Goal: Task Accomplishment & Management: Use online tool/utility

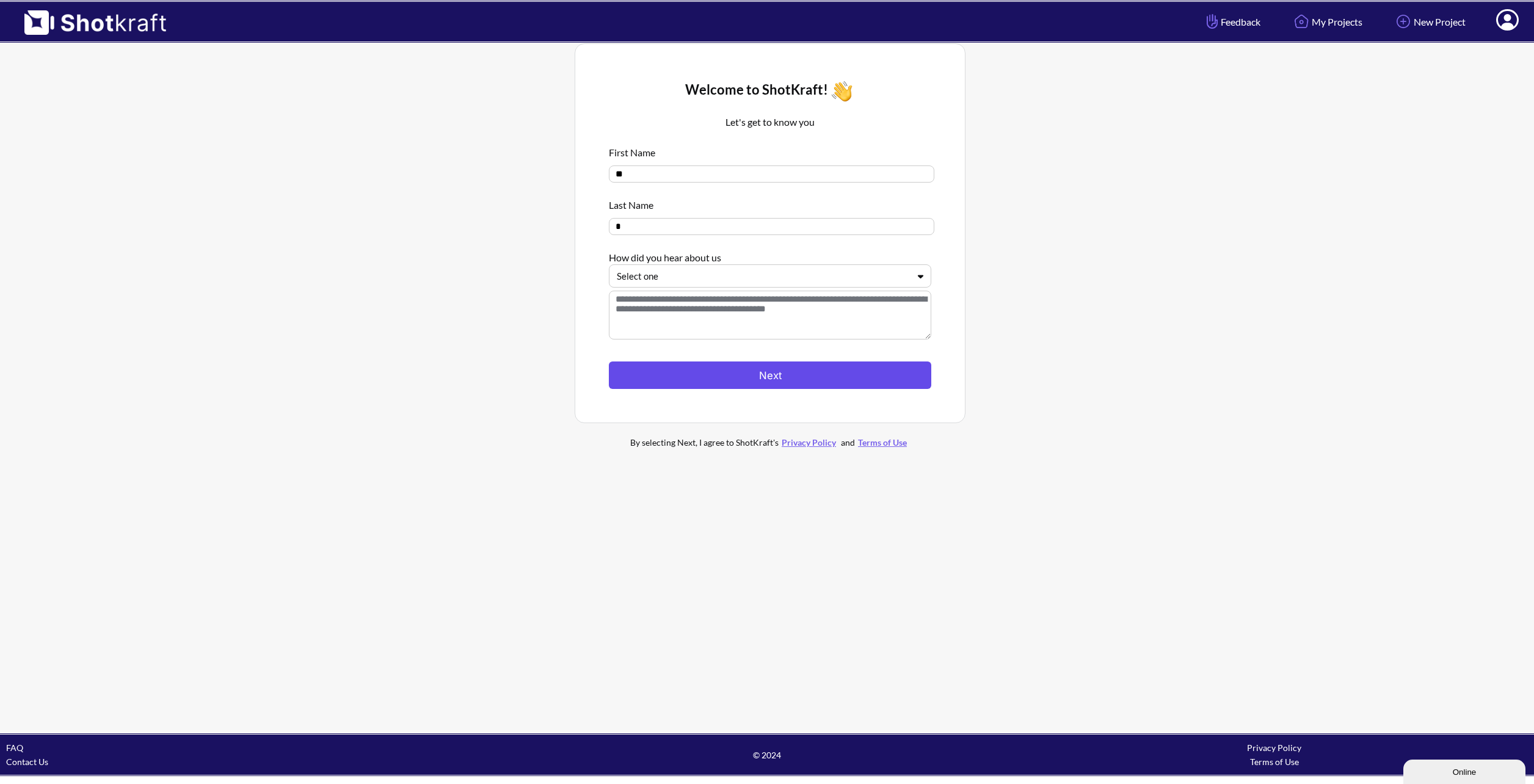
drag, startPoint x: 748, startPoint y: 369, endPoint x: 841, endPoint y: 377, distance: 93.3
click at [748, 370] on button "Next" at bounding box center [770, 375] width 323 height 28
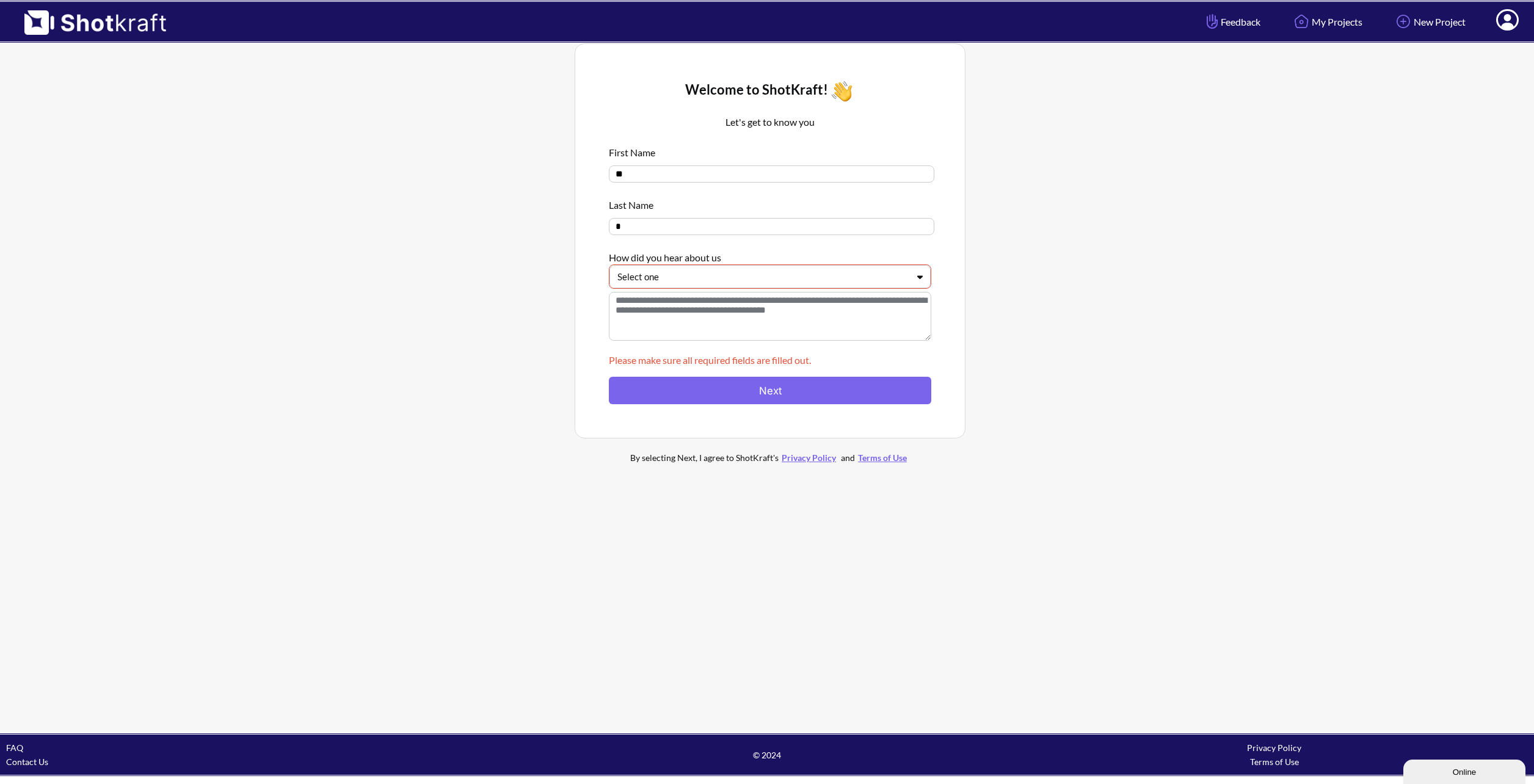
click at [701, 312] on textarea at bounding box center [770, 316] width 323 height 49
click at [764, 273] on div at bounding box center [762, 277] width 291 height 14
click at [730, 362] on div "Social Media" at bounding box center [772, 358] width 309 height 19
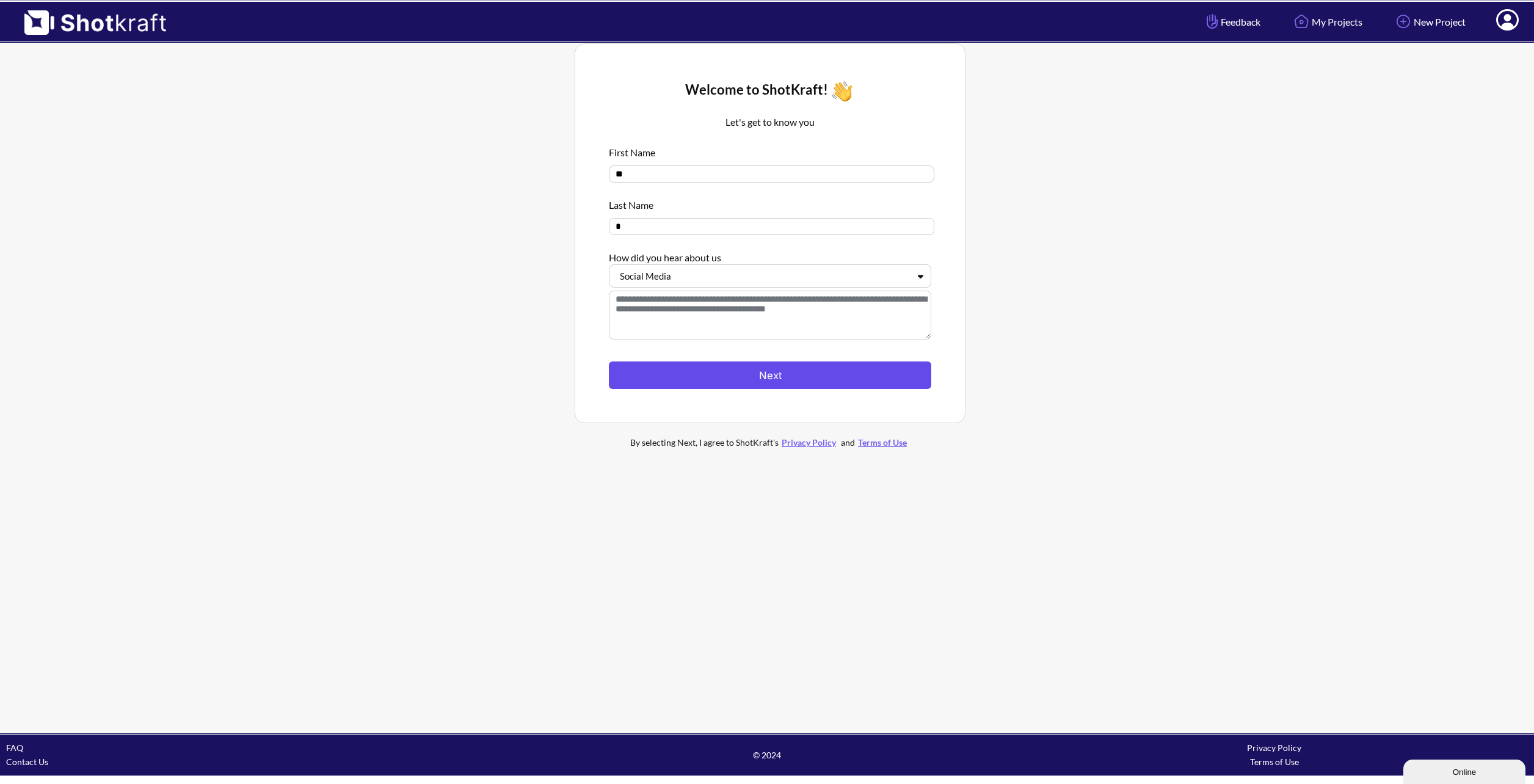
click at [743, 385] on button "Next" at bounding box center [770, 375] width 323 height 28
click at [732, 314] on textarea at bounding box center [770, 315] width 323 height 49
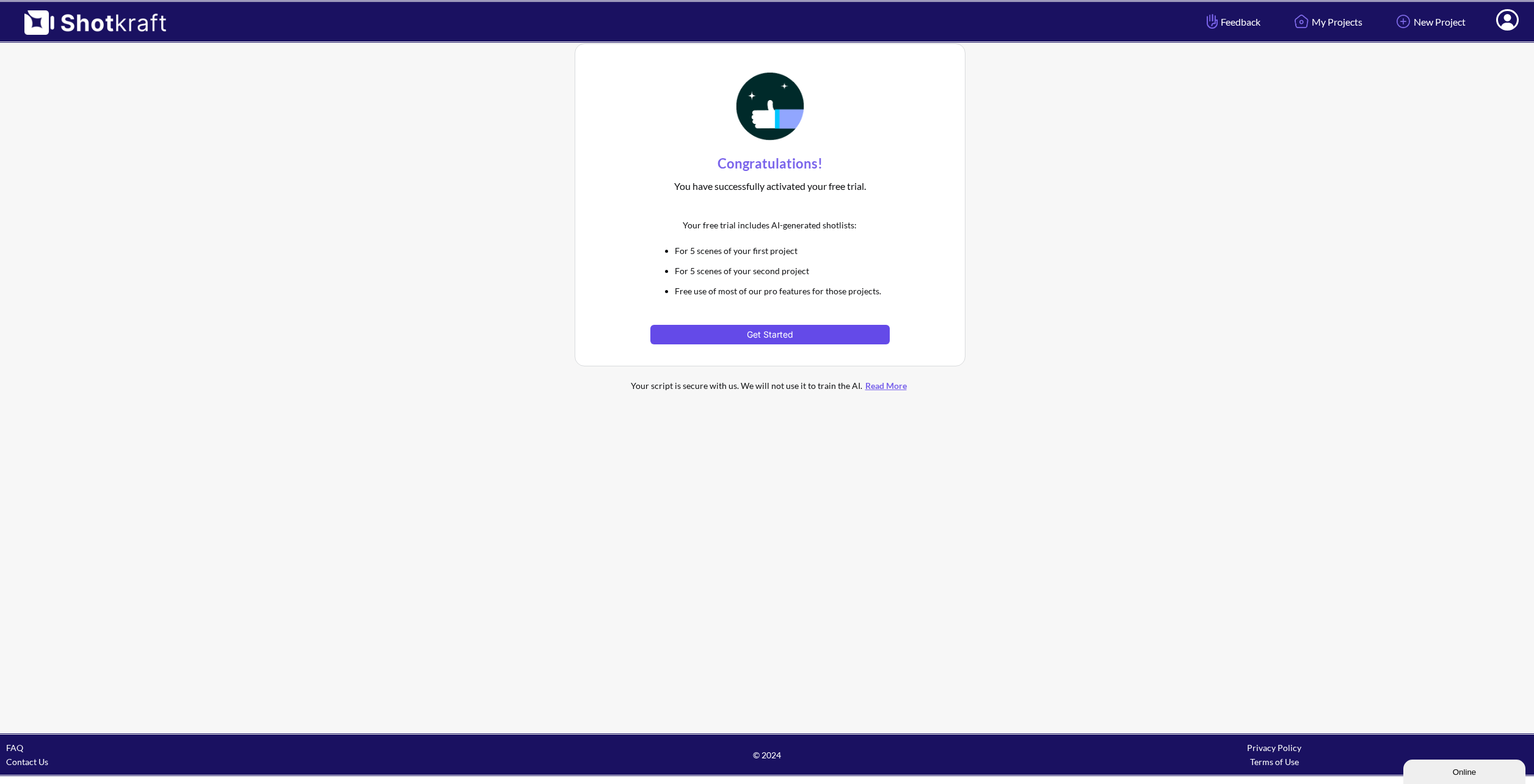
click at [783, 337] on button "Get Started" at bounding box center [770, 334] width 239 height 20
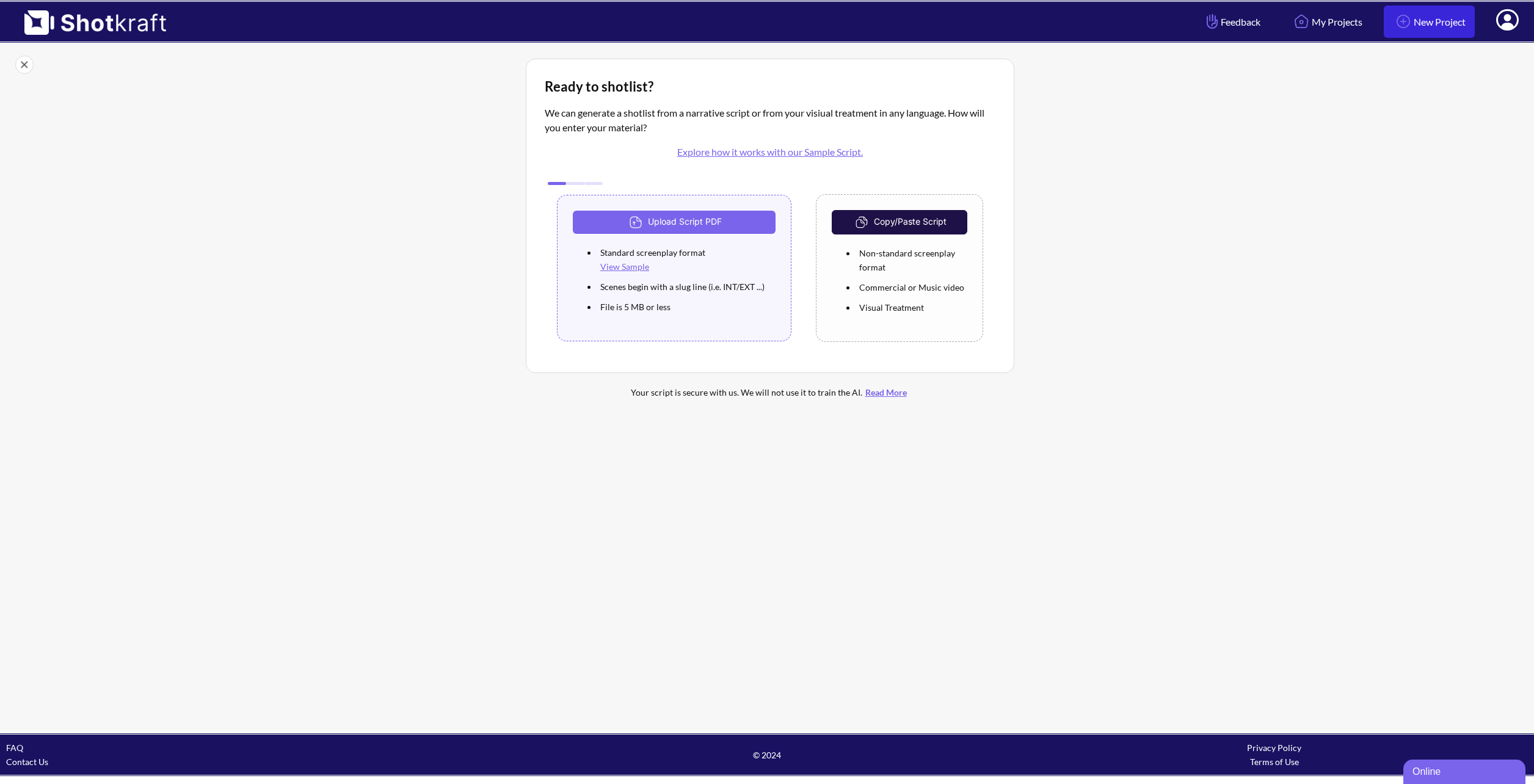
click at [1438, 20] on link "New Project" at bounding box center [1429, 22] width 91 height 32
click at [1419, 20] on link "New Project" at bounding box center [1429, 22] width 91 height 32
click at [1321, 20] on link "My Projects" at bounding box center [1326, 22] width 90 height 32
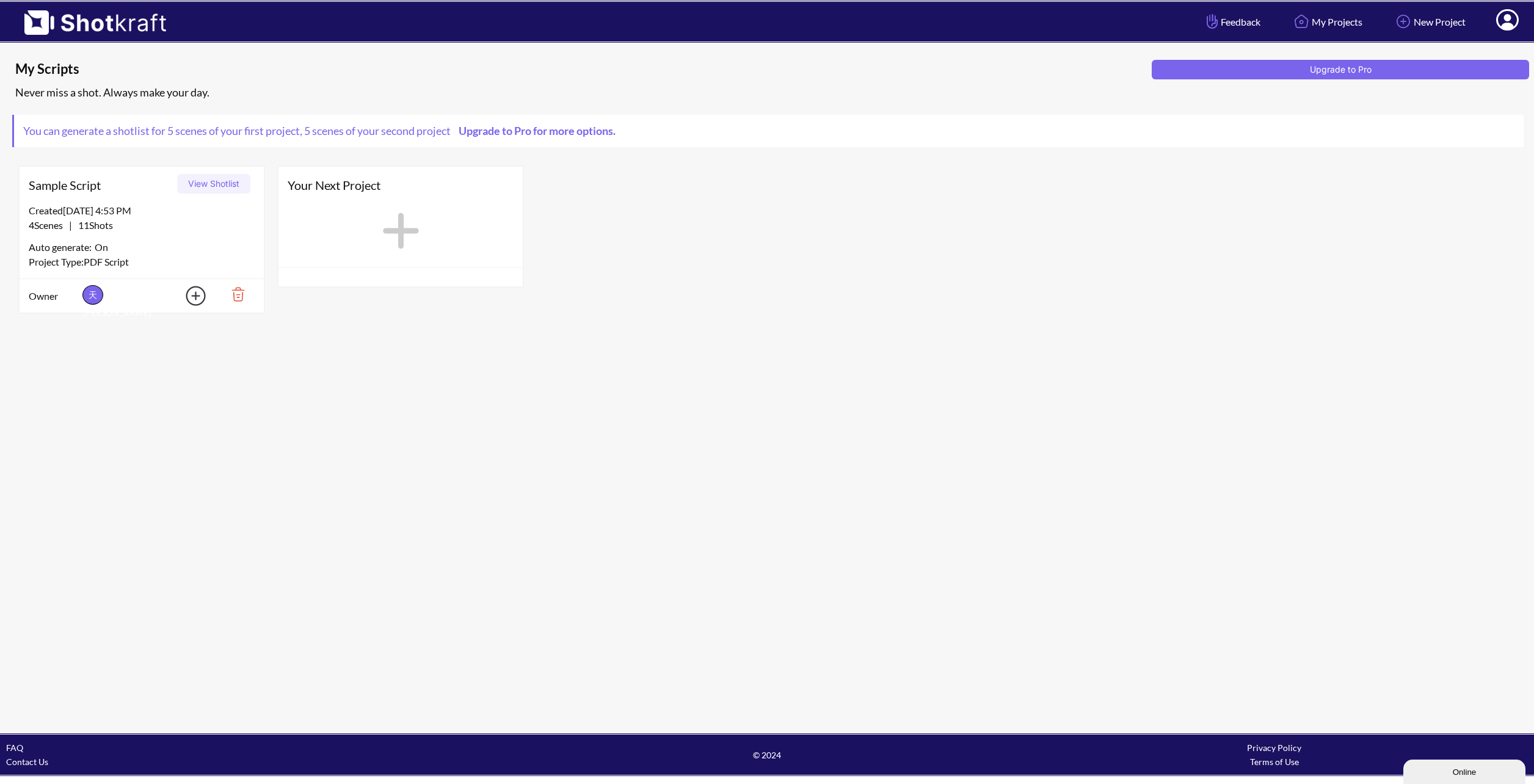
click at [237, 289] on img at bounding box center [234, 294] width 42 height 20
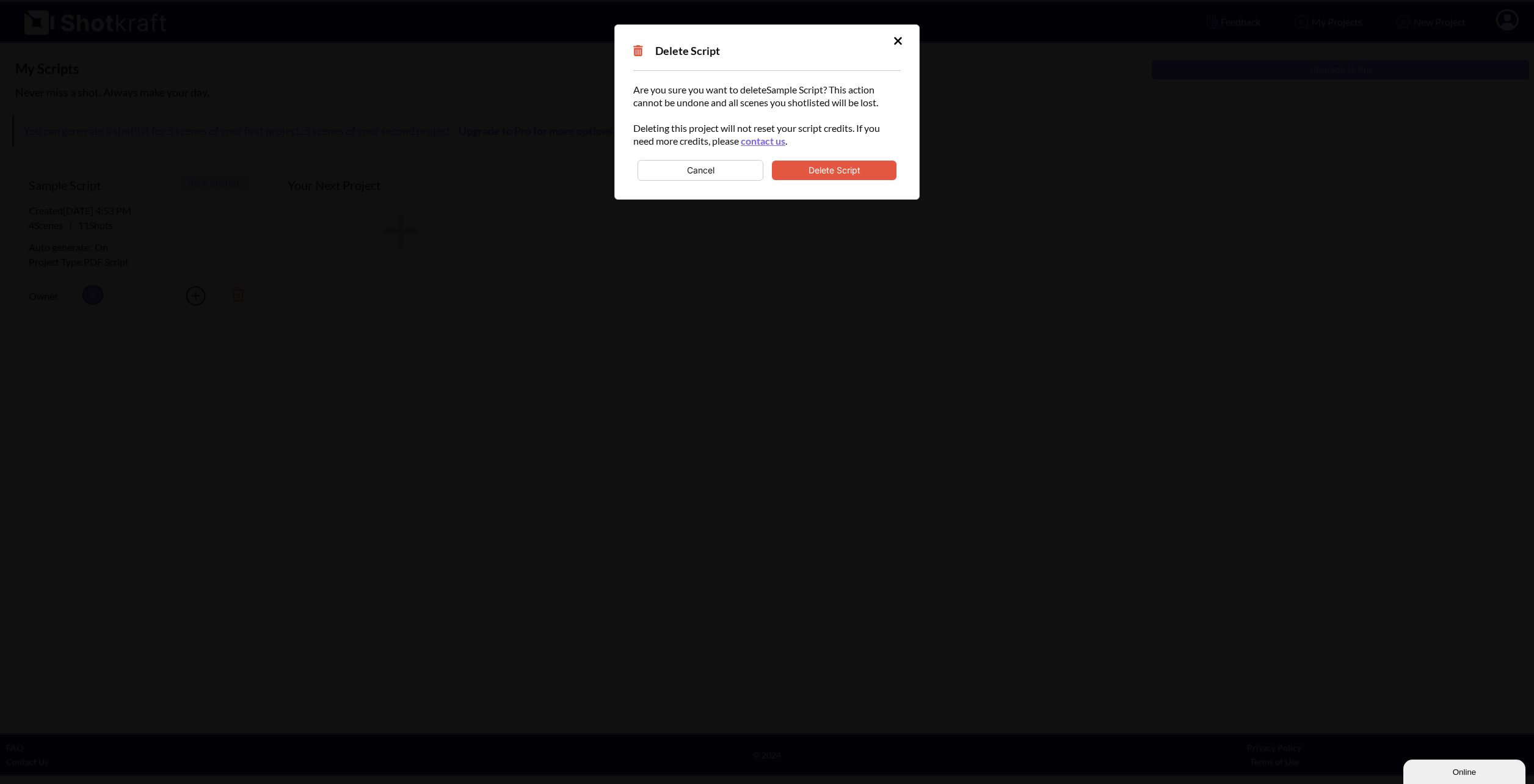
click at [867, 171] on button "Delete Script" at bounding box center [834, 170] width 125 height 20
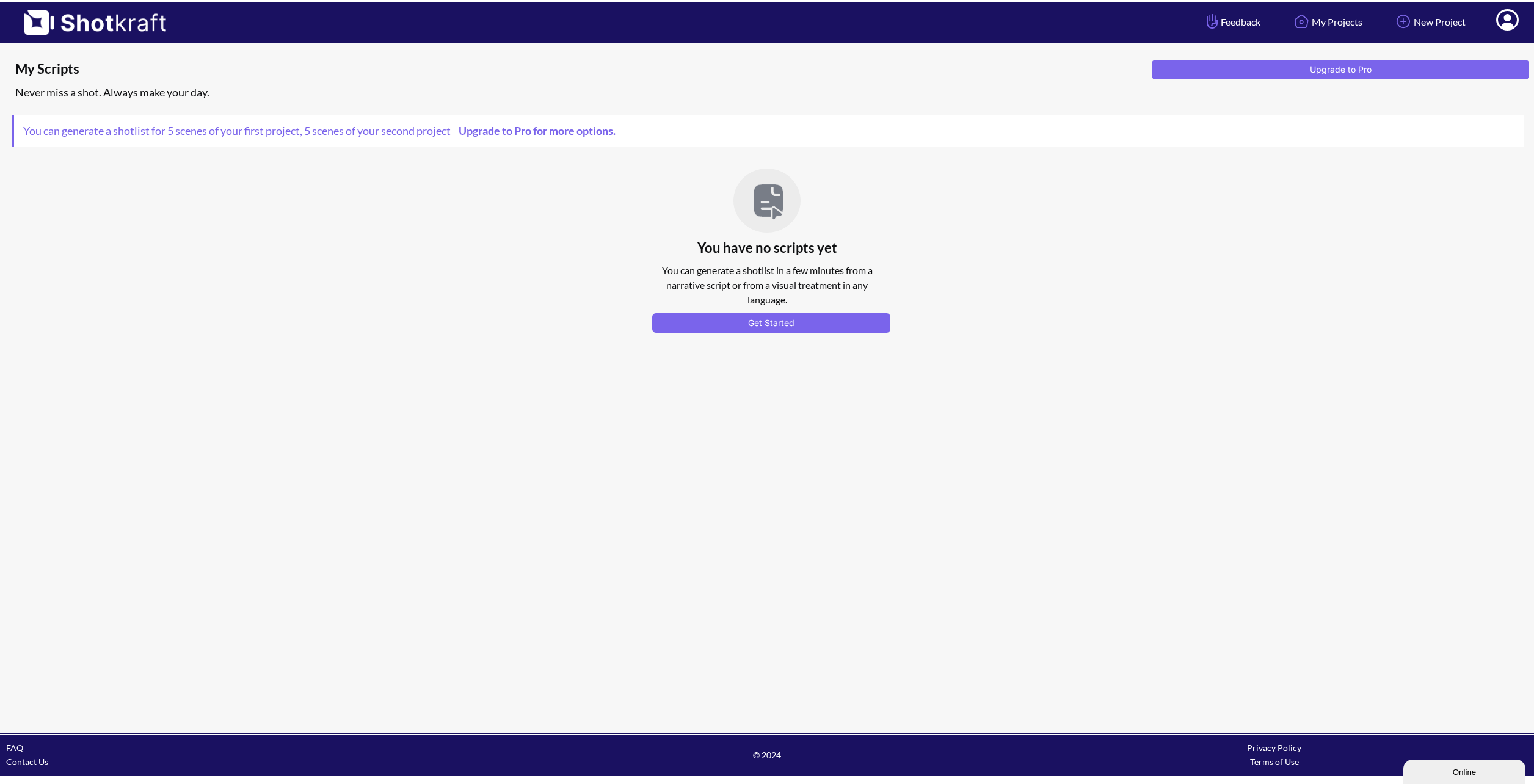
click at [1503, 18] on icon at bounding box center [1507, 20] width 23 height 21
click at [997, 258] on div "You have no scripts yet You can generate a shotlist in a few minutes from a nar…" at bounding box center [767, 247] width 1509 height 177
click at [799, 319] on button "Get Started" at bounding box center [771, 323] width 238 height 20
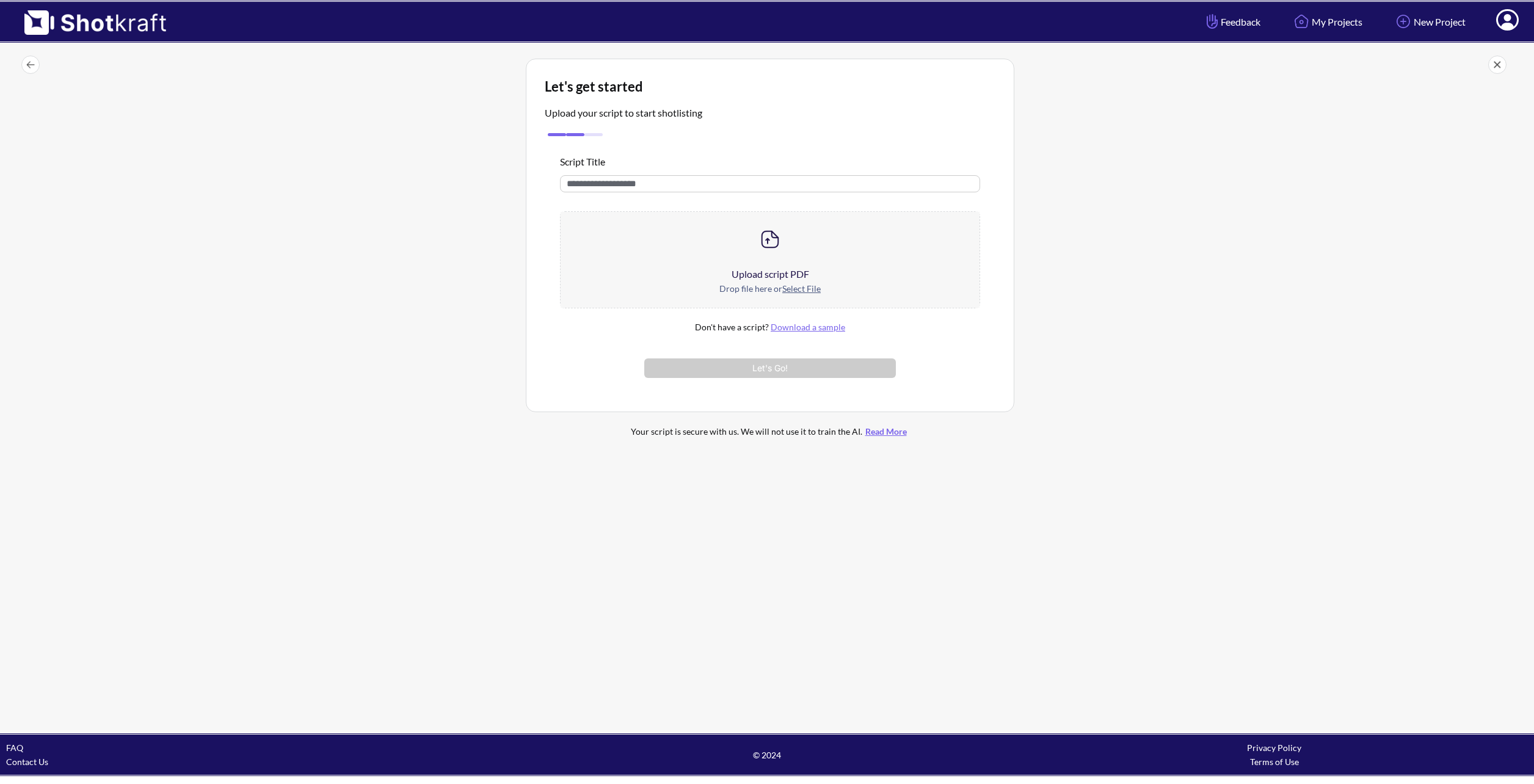
click at [692, 254] on div at bounding box center [770, 239] width 419 height 55
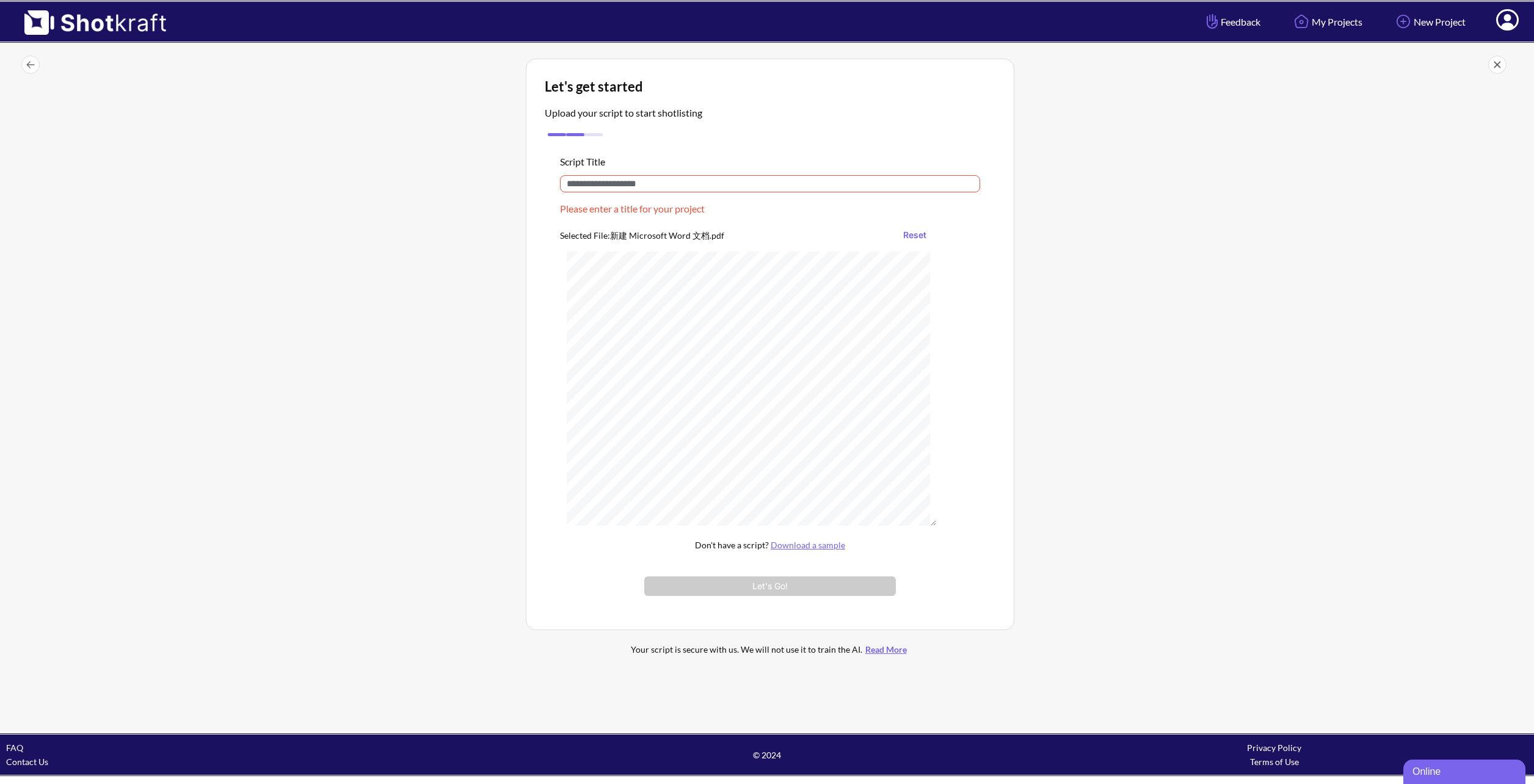
click at [665, 186] on input "text" at bounding box center [770, 183] width 420 height 17
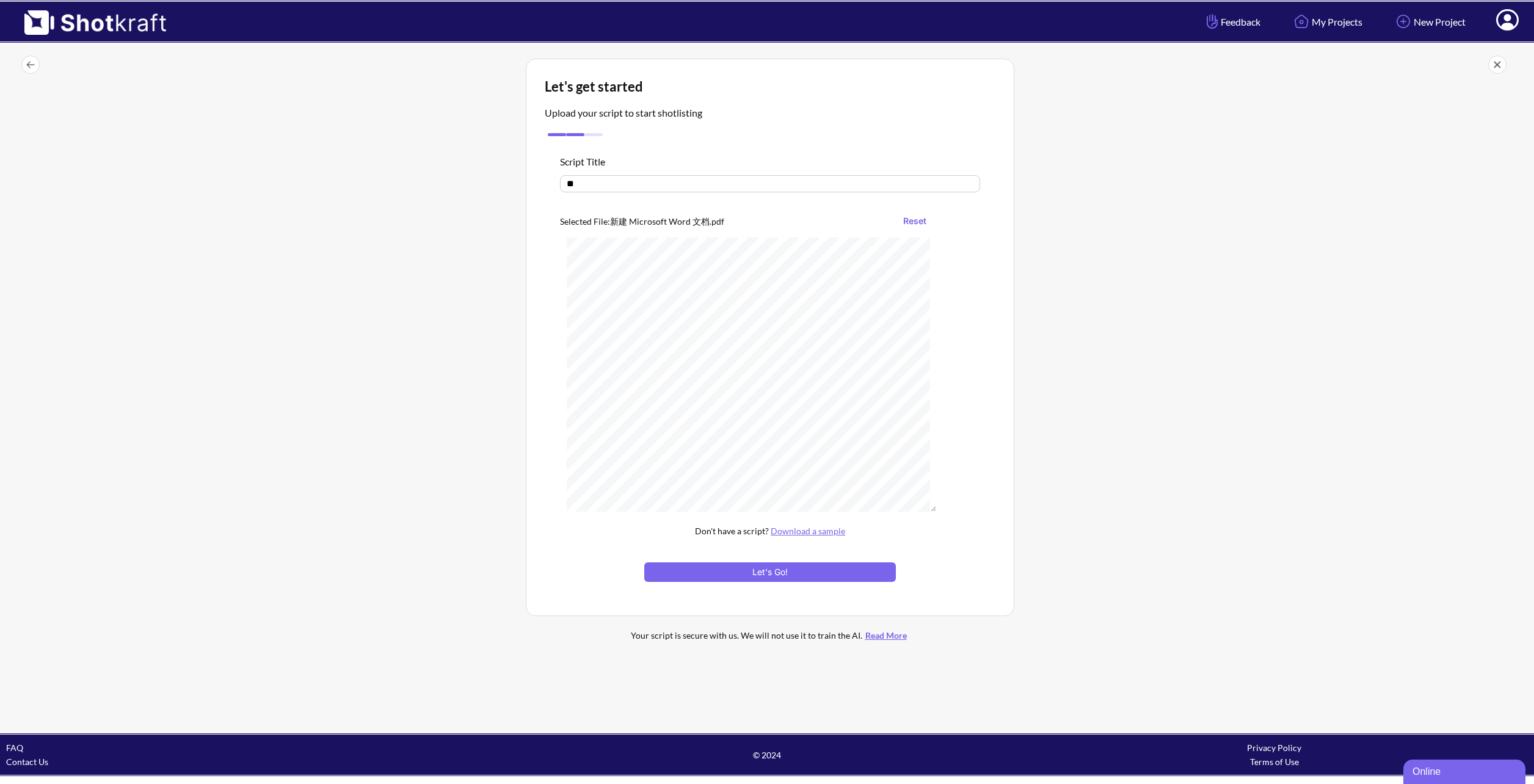
type input "*"
type input "***"
click at [796, 565] on button "Let's Go!" at bounding box center [770, 572] width 252 height 20
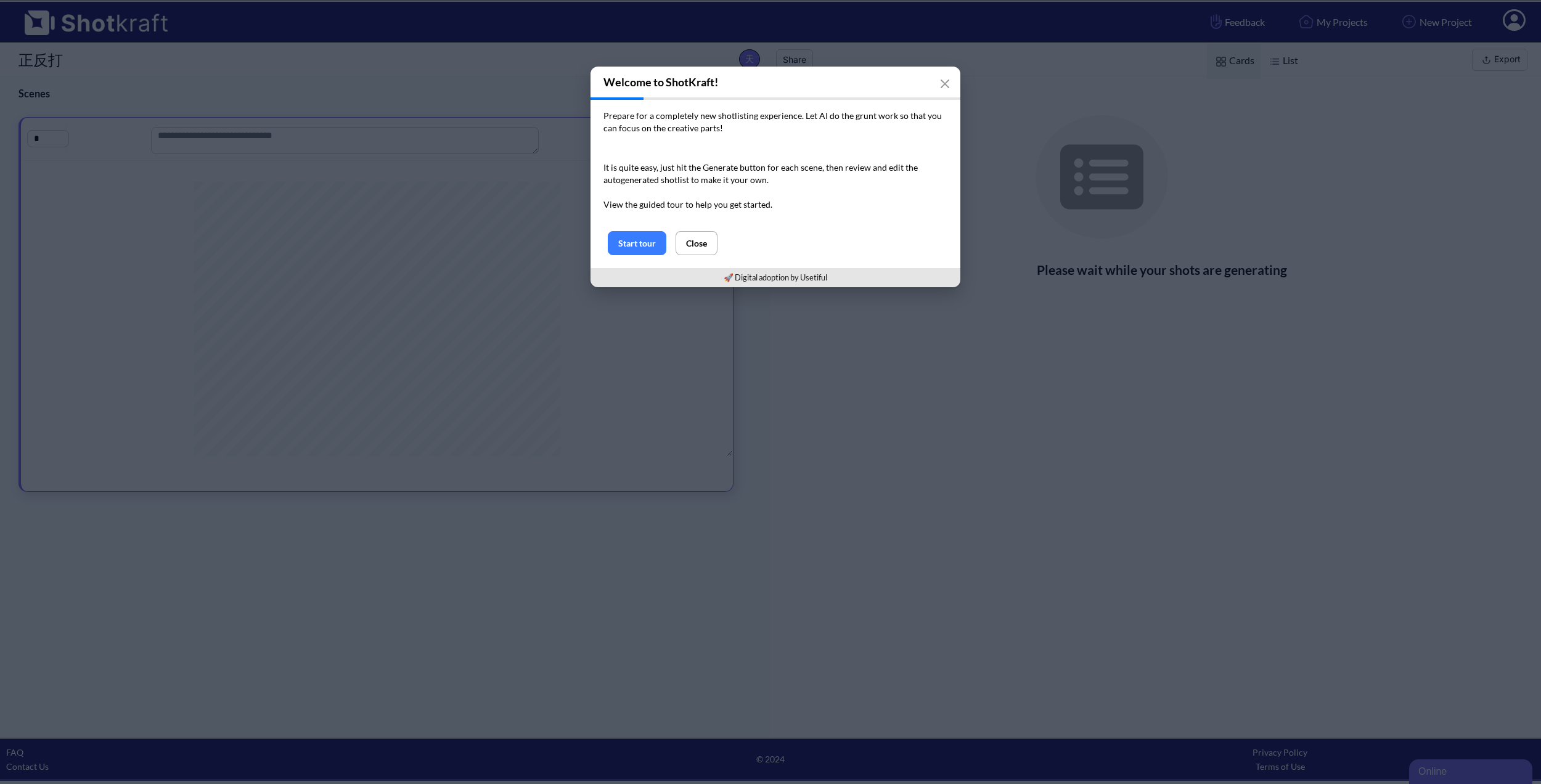
click at [663, 100] on div "Prepare for a completely new shotlisting experience. Let AI do the grunt work s…" at bounding box center [775, 165] width 370 height 131
click at [640, 245] on button "Start tour" at bounding box center [637, 243] width 58 height 24
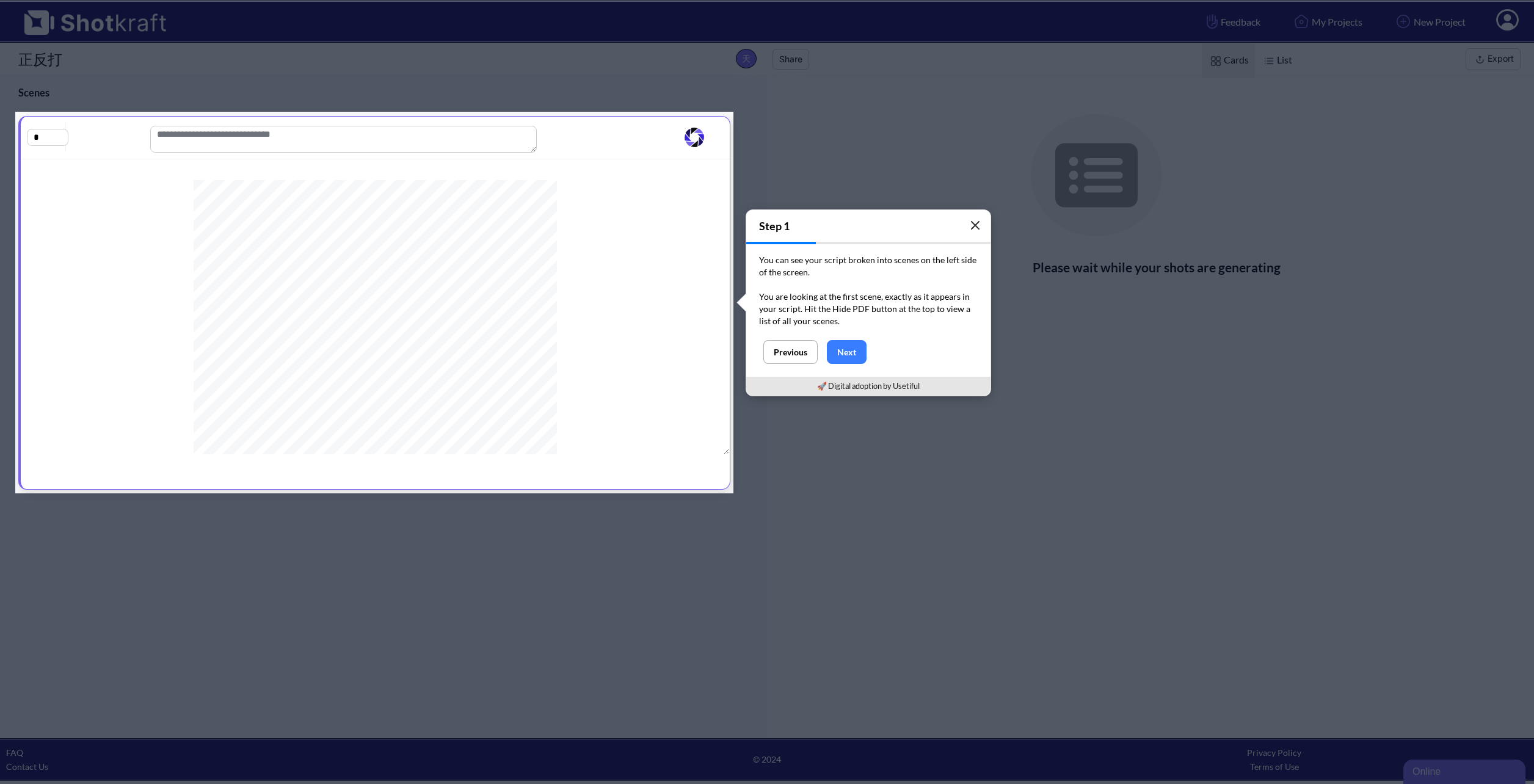
click at [973, 224] on icon "button" at bounding box center [975, 226] width 7 height 7
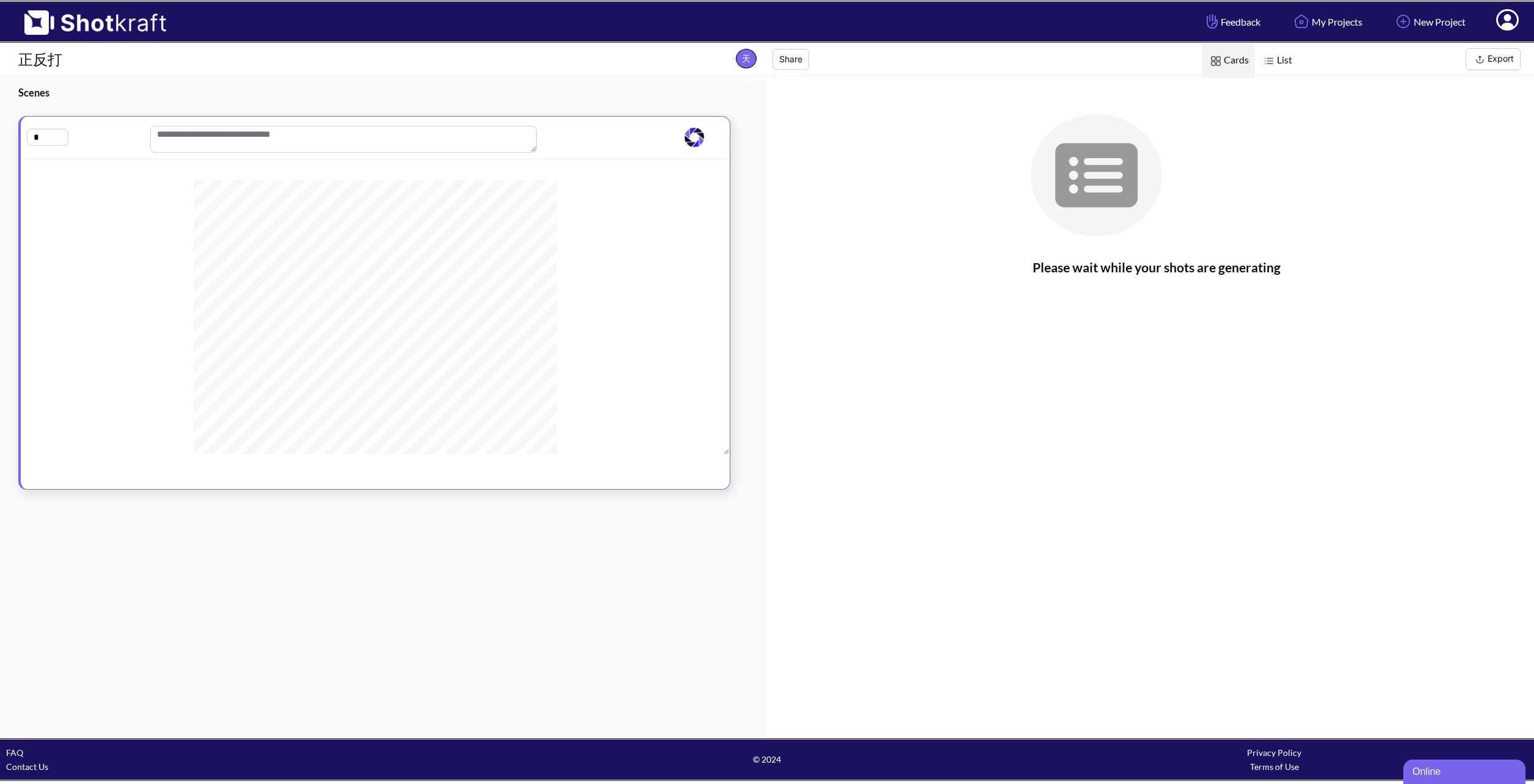
click at [988, 228] on div at bounding box center [1157, 161] width 755 height 172
click at [699, 136] on img at bounding box center [701, 137] width 24 height 24
